Goal: Transaction & Acquisition: Book appointment/travel/reservation

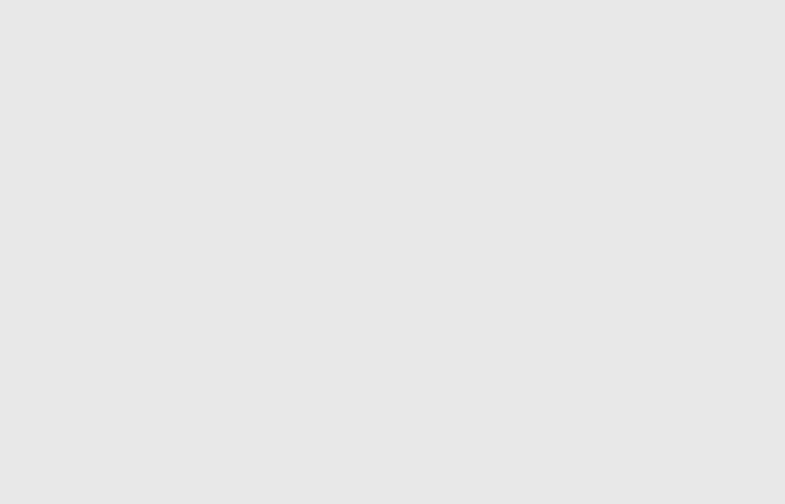
scroll to position [-4, 0]
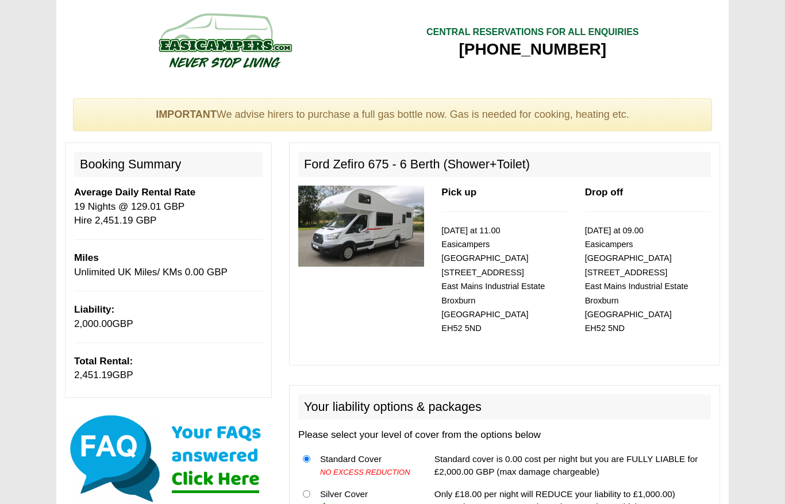
select select "Pets in vehicle @ 50.00 GBP per hire"
select select "Outside Chair x QTY 2 @ 6.00 GBP per hire."
select select "Outside Table x QTY 1 @ 12.00 GBP per hire."
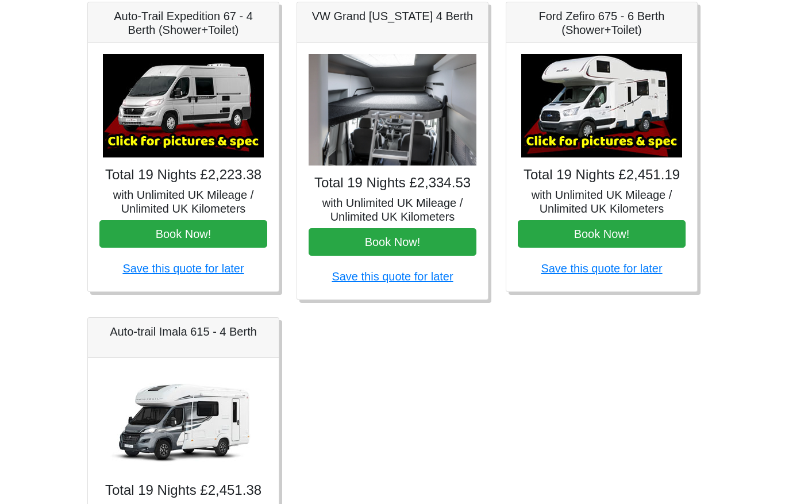
scroll to position [494, 0]
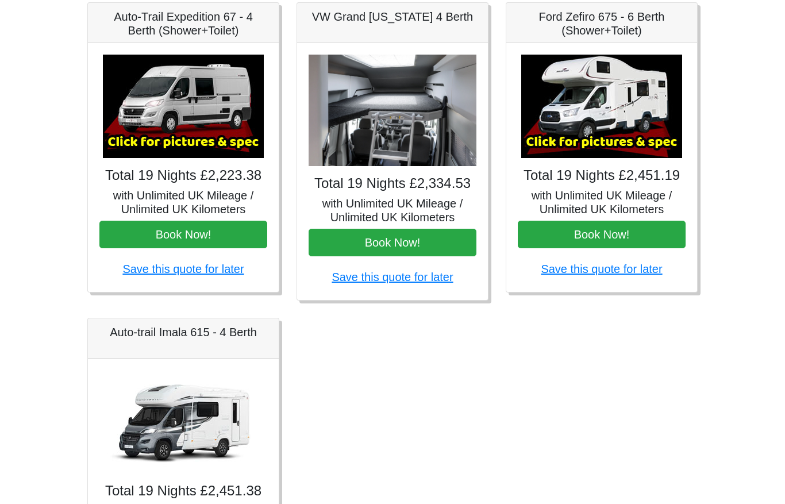
click at [611, 132] on img at bounding box center [601, 106] width 161 height 103
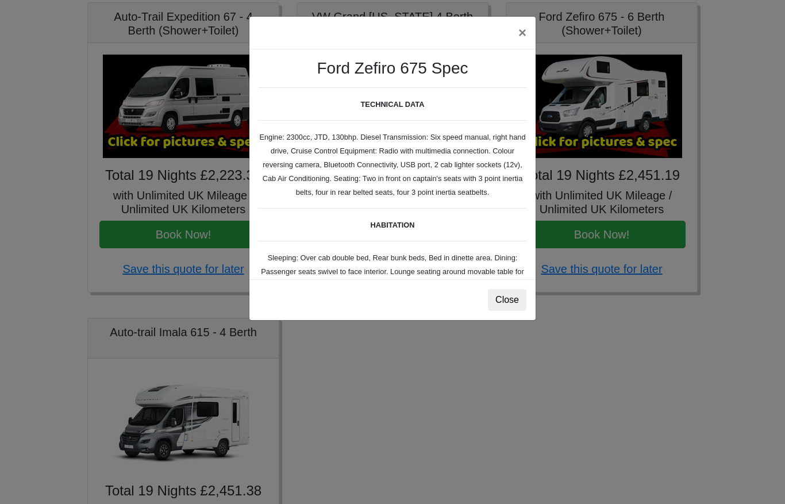
scroll to position [0, 0]
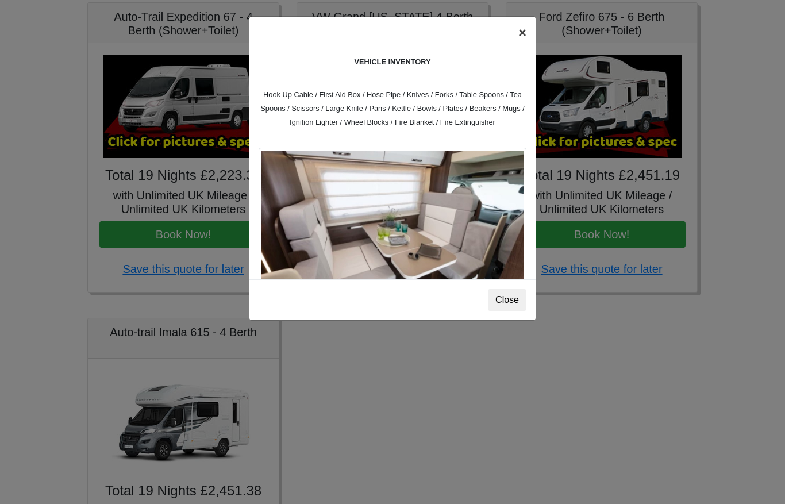
click at [522, 45] on button "×" at bounding box center [522, 33] width 26 height 32
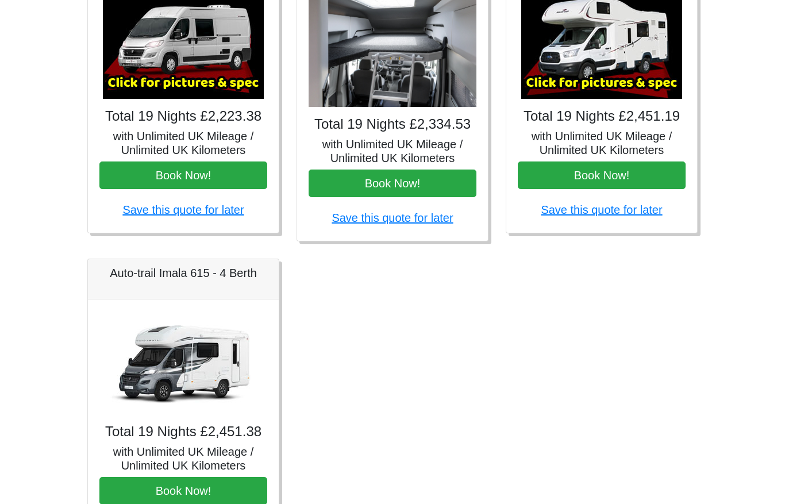
scroll to position [554, 0]
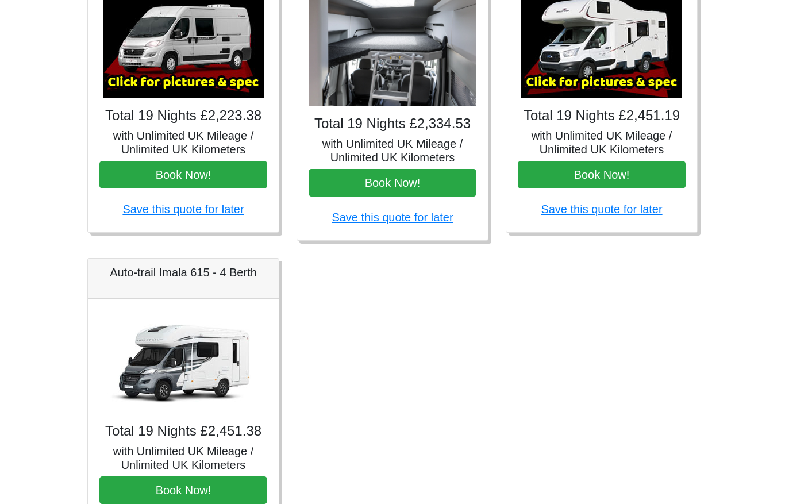
click at [187, 393] on img at bounding box center [183, 361] width 161 height 103
click at [204, 376] on img at bounding box center [183, 361] width 161 height 103
click at [212, 356] on img at bounding box center [183, 361] width 161 height 103
click at [180, 412] on img at bounding box center [183, 361] width 161 height 103
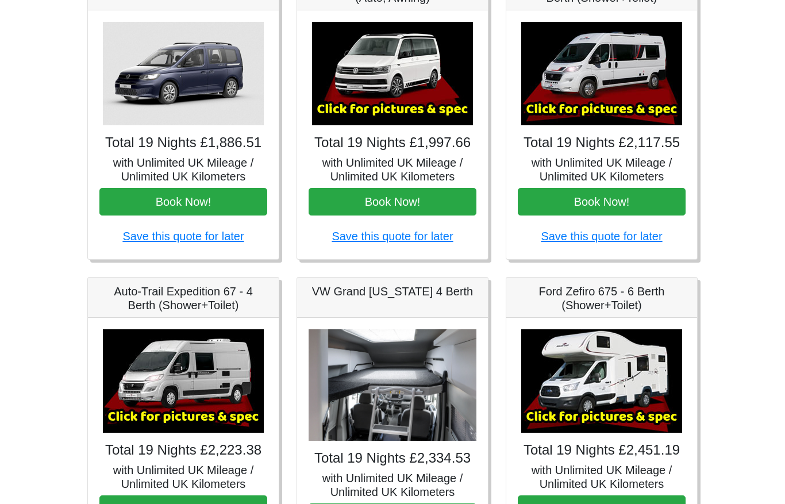
scroll to position [204, 0]
